Goal: Task Accomplishment & Management: Use online tool/utility

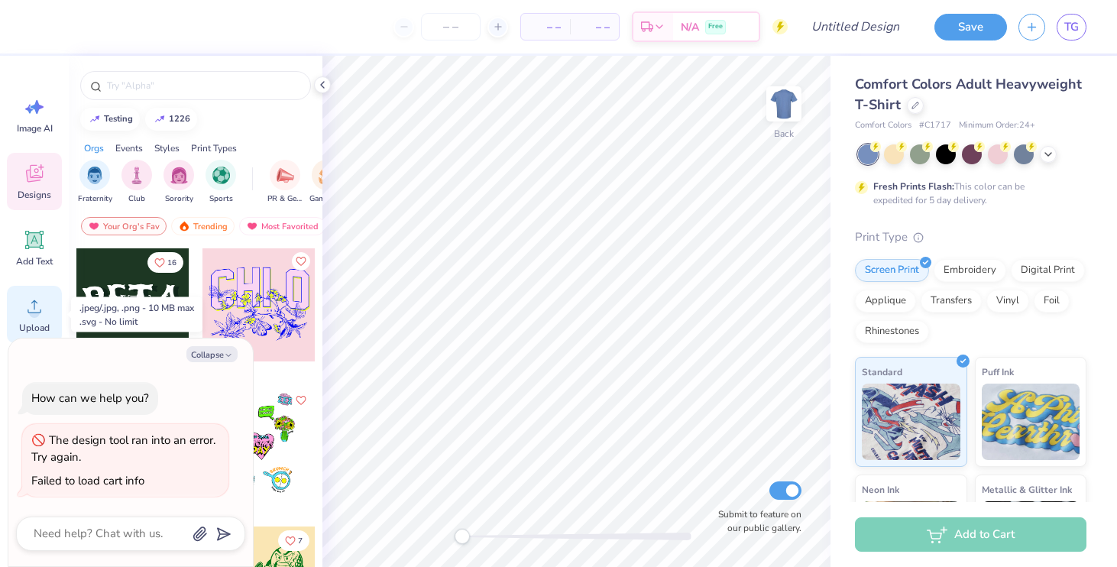
click at [21, 302] on div "Upload" at bounding box center [34, 314] width 55 height 57
click at [26, 309] on icon at bounding box center [34, 306] width 23 height 23
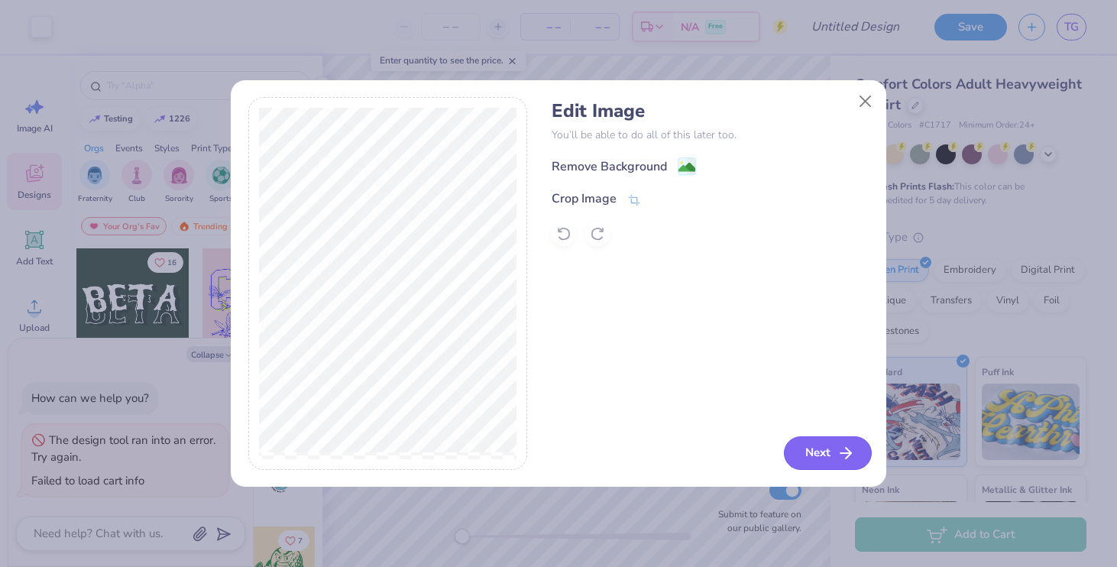
click at [803, 451] on button "Next" at bounding box center [828, 453] width 88 height 34
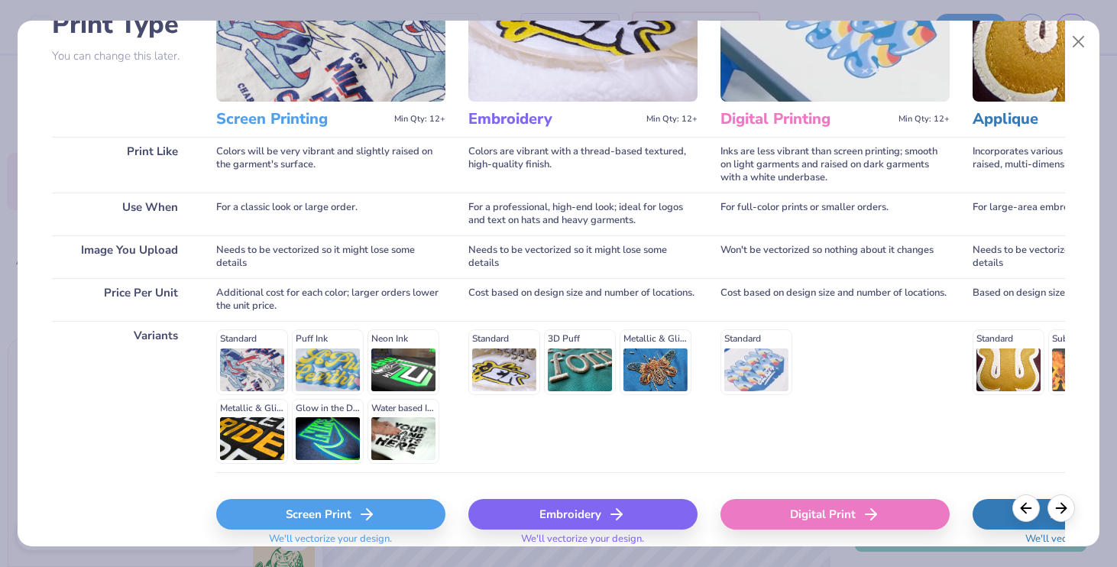
scroll to position [195, 0]
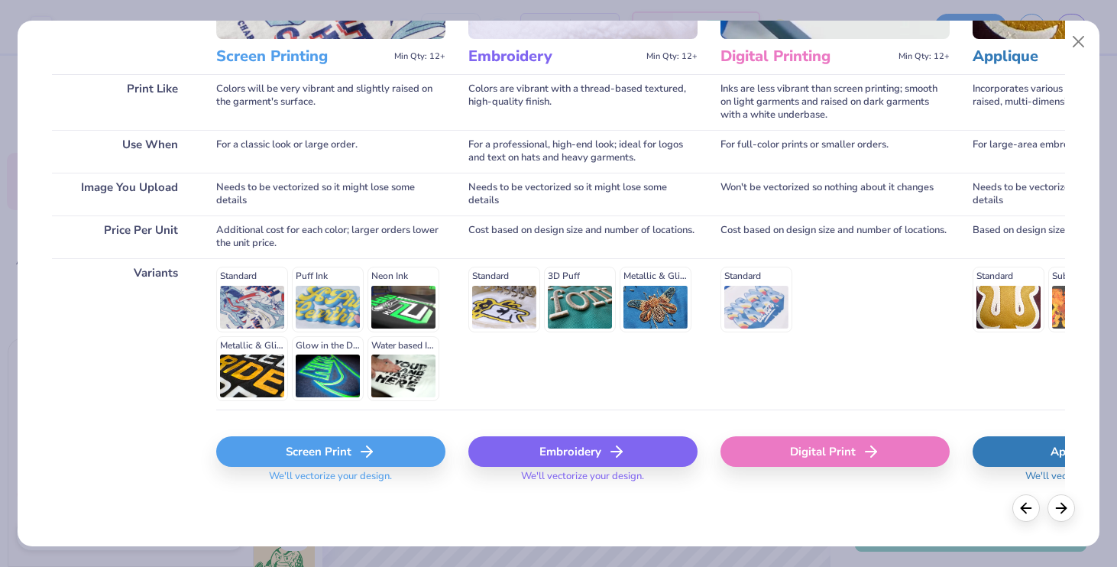
click at [832, 449] on div "Digital Print" at bounding box center [834, 451] width 229 height 31
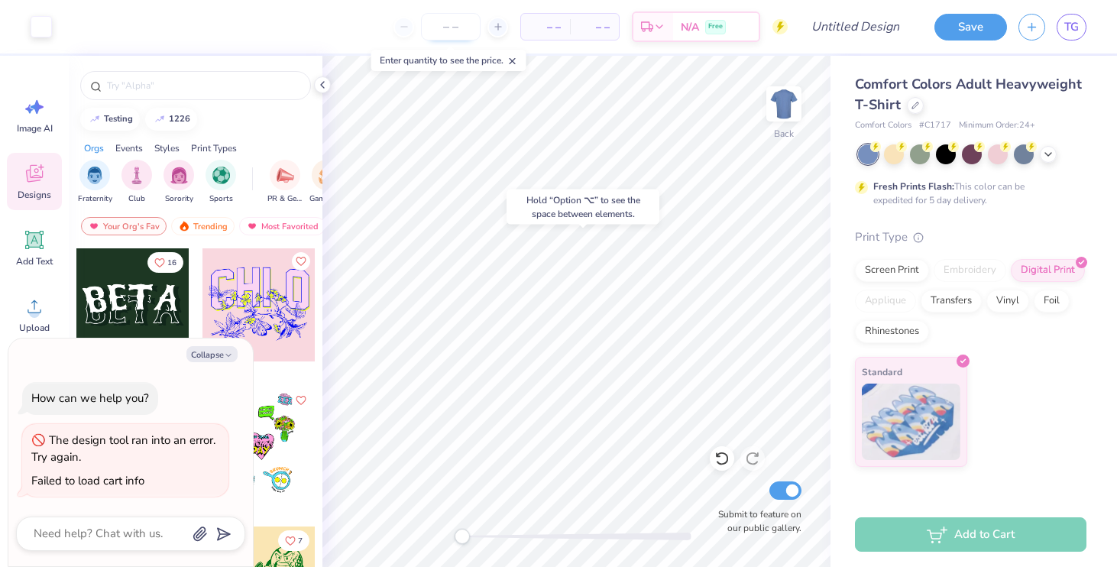
type textarea "x"
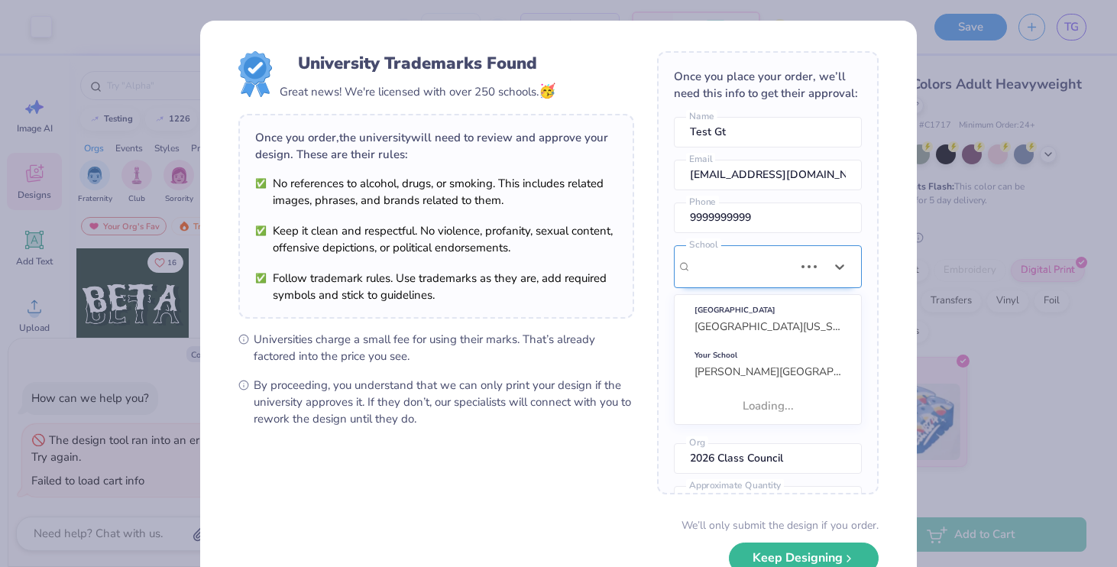
click at [727, 269] on div "[PERSON_NAME][GEOGRAPHIC_DATA]" at bounding box center [742, 266] width 105 height 41
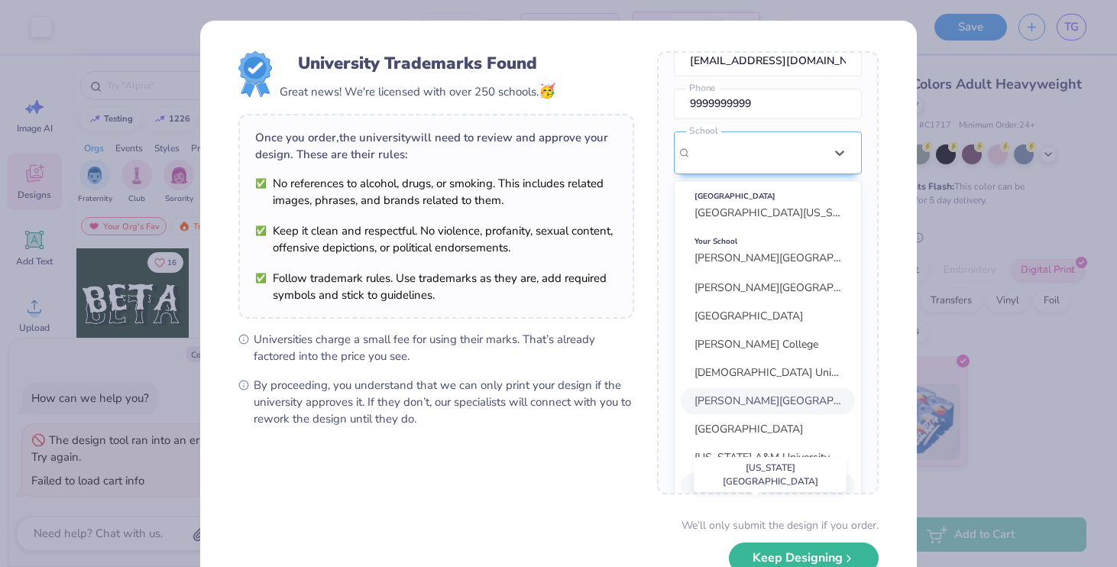
scroll to position [0, 0]
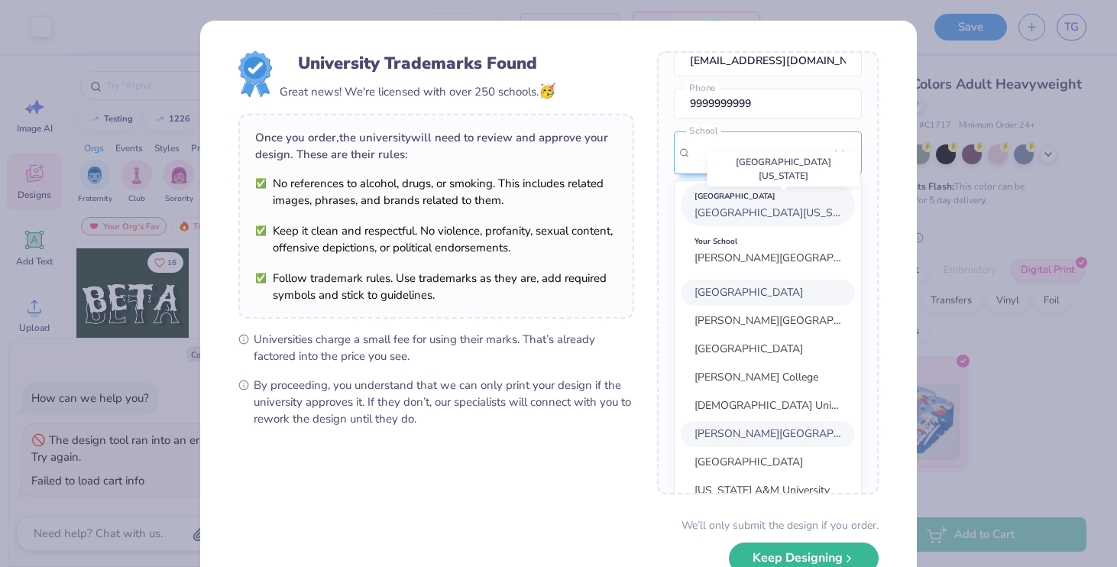
click at [790, 205] on span "[GEOGRAPHIC_DATA][US_STATE]" at bounding box center [777, 212] width 166 height 15
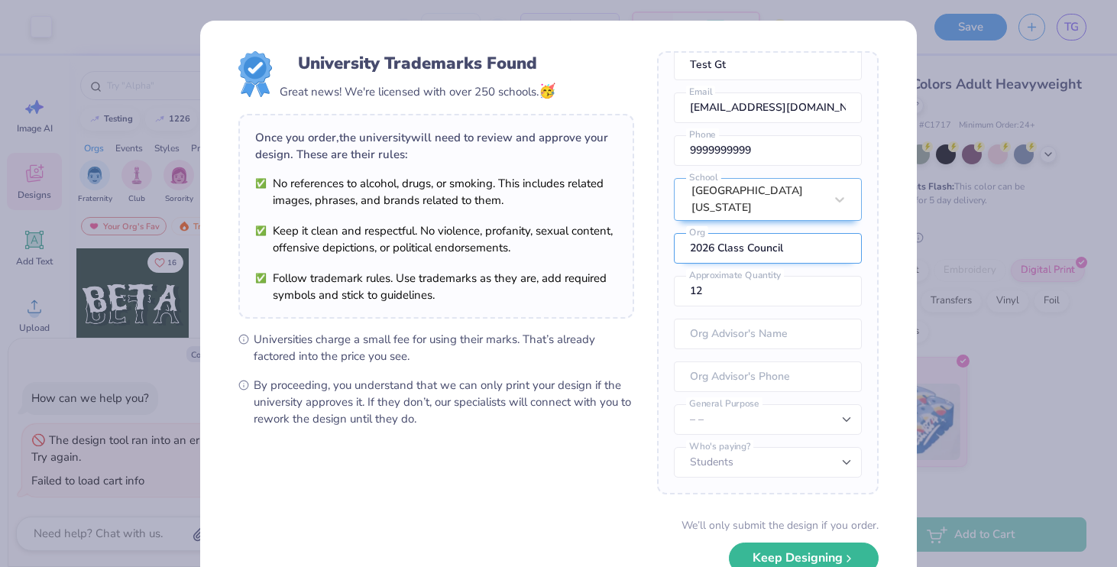
click at [769, 249] on input "2026 Class Council" at bounding box center [768, 248] width 188 height 31
type input "Alpha chi Omega"
click at [593, 411] on span "By proceeding, you understand that we can only print your design if the univers…" at bounding box center [444, 402] width 380 height 50
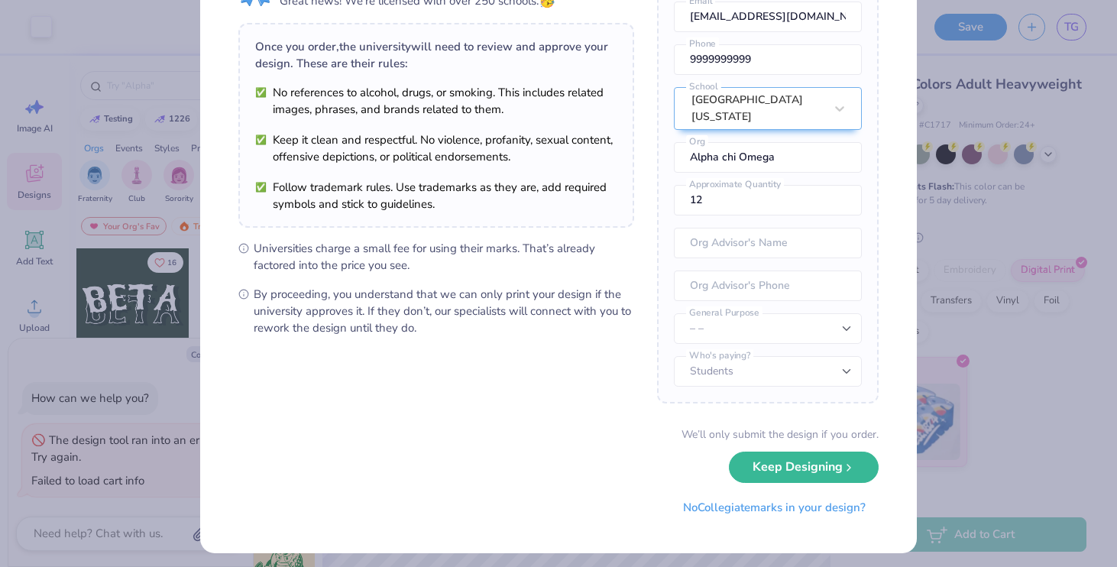
scroll to position [98, 0]
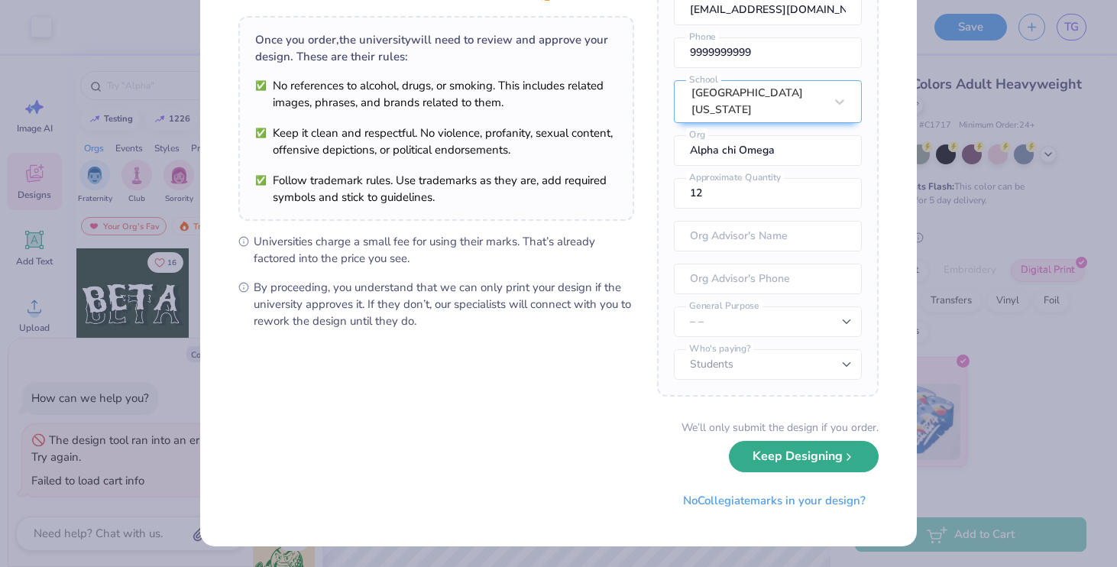
click at [764, 462] on button "Keep Designing" at bounding box center [804, 456] width 150 height 31
type textarea "x"
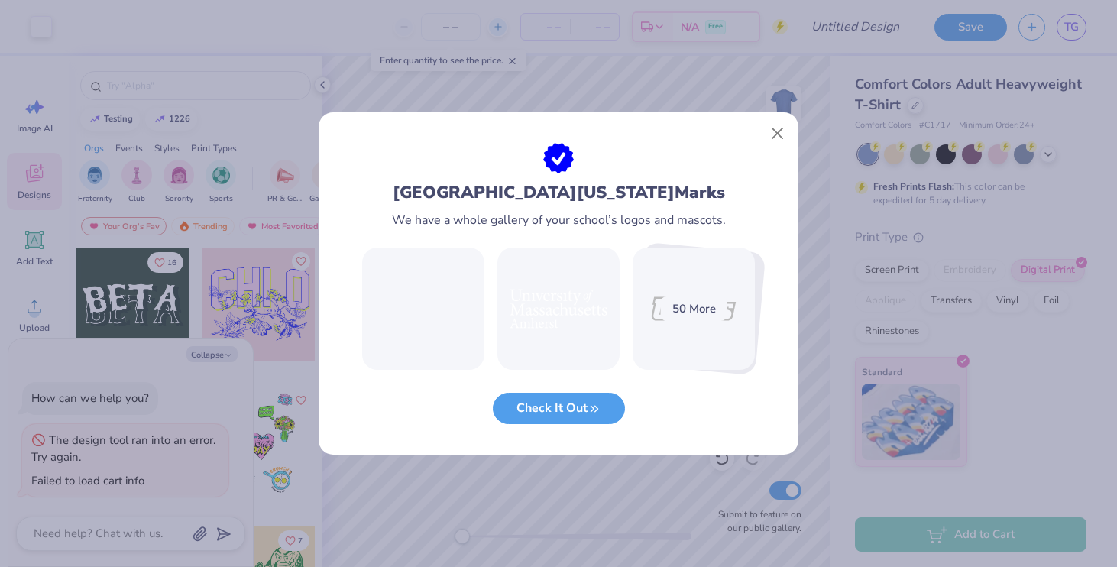
click at [496, 24] on div "[GEOGRAPHIC_DATA][US_STATE] Amherst Marks We have a whole gallery of your schoo…" at bounding box center [558, 283] width 1117 height 567
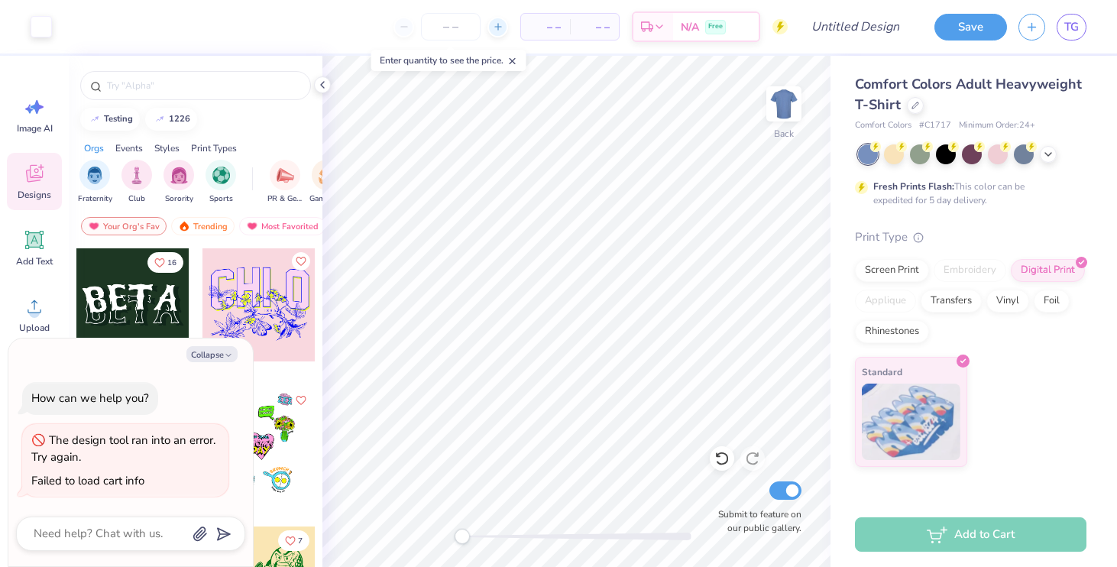
click at [496, 24] on icon at bounding box center [498, 26] width 11 height 11
type input "12"
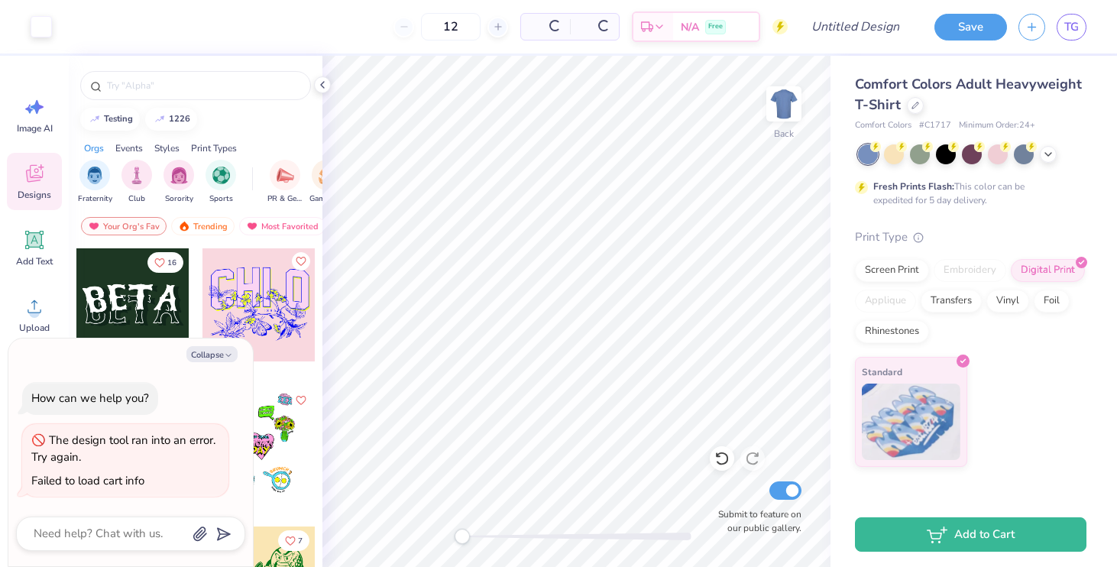
type textarea "x"
click at [836, 32] on input "Design Title" at bounding box center [873, 26] width 75 height 31
type input "Flash"
click at [948, 18] on button "Save" at bounding box center [970, 24] width 73 height 27
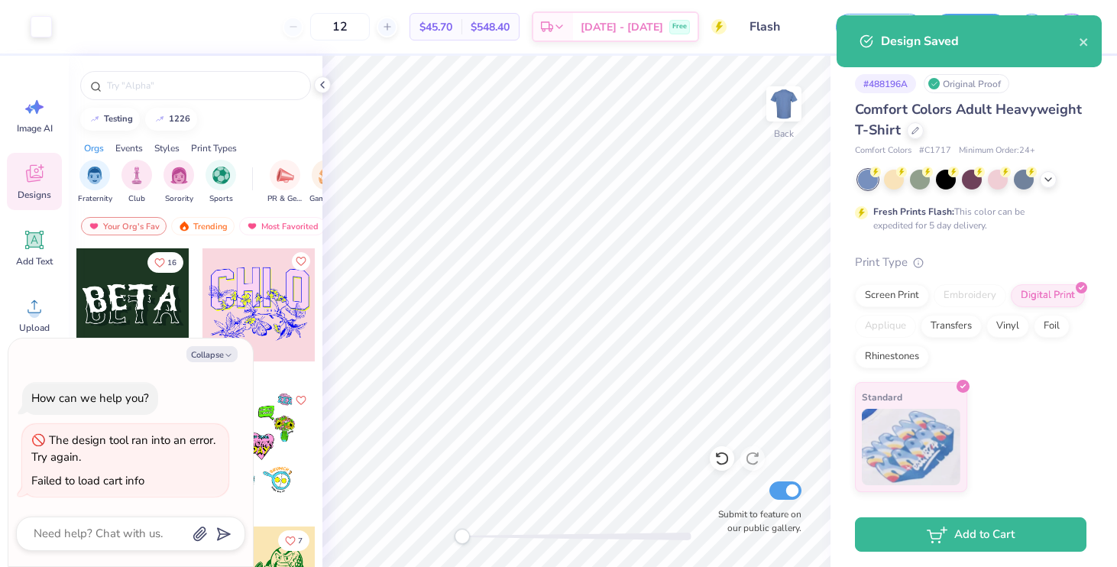
type textarea "x"
